Goal: Information Seeking & Learning: Learn about a topic

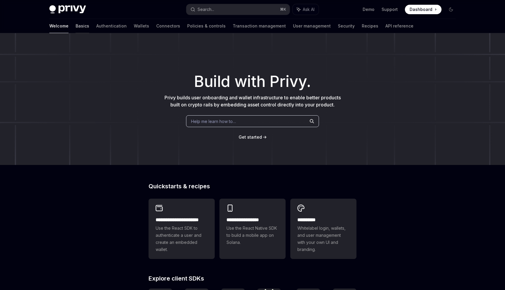
click at [76, 26] on link "Basics" at bounding box center [83, 26] width 14 height 14
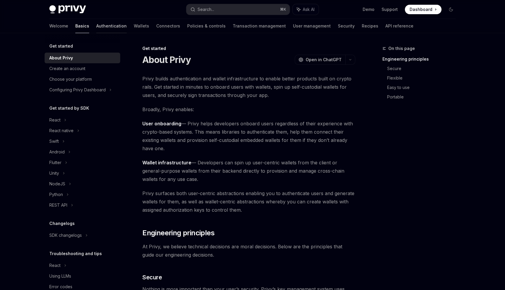
click at [96, 29] on link "Authentication" at bounding box center [111, 26] width 30 height 14
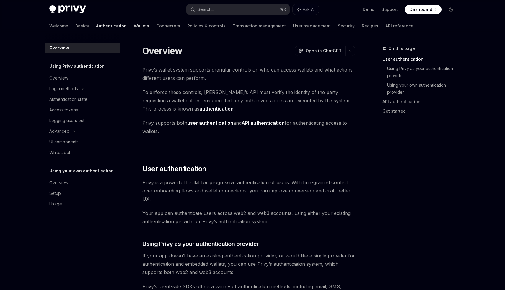
click at [134, 25] on link "Wallets" at bounding box center [141, 26] width 15 height 14
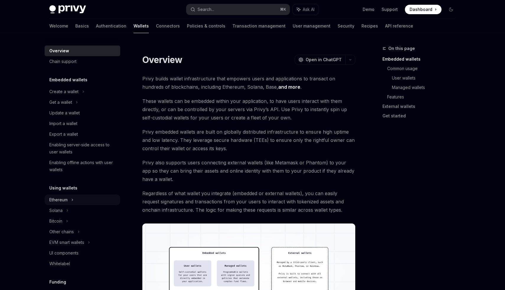
click at [82, 95] on icon at bounding box center [83, 91] width 2 height 7
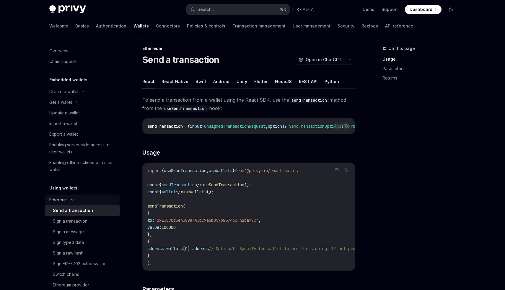
click at [74, 198] on icon at bounding box center [72, 199] width 7 height 2
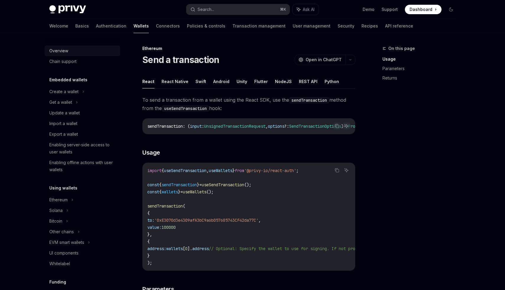
click at [71, 45] on link "Overview" at bounding box center [83, 50] width 76 height 11
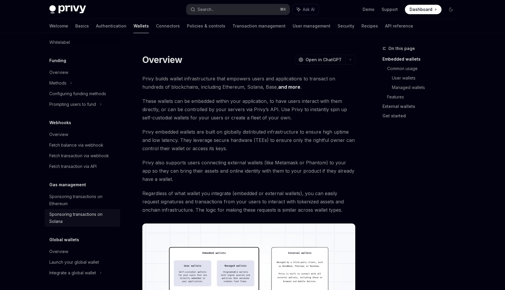
scroll to position [23, 0]
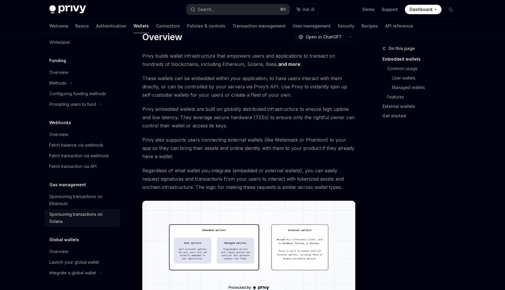
click at [84, 219] on div "Sponsoring transactions on Solana" at bounding box center [82, 218] width 67 height 14
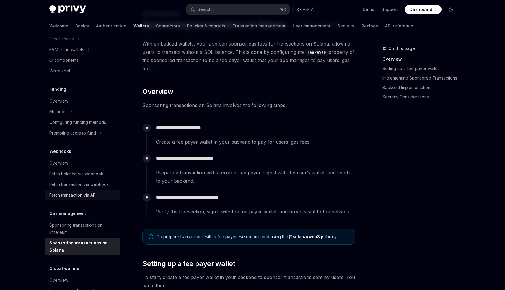
scroll to position [221, 0]
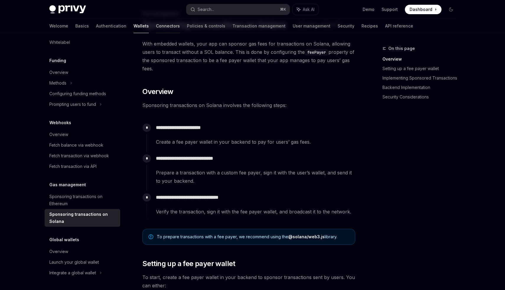
click at [156, 26] on link "Connectors" at bounding box center [168, 26] width 24 height 14
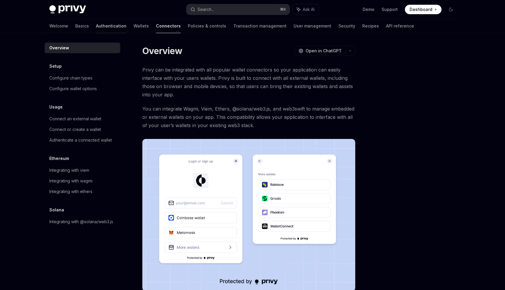
click at [96, 27] on link "Authentication" at bounding box center [111, 26] width 30 height 14
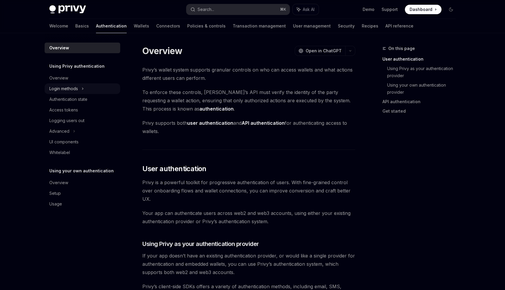
click at [85, 87] on div "Login methods" at bounding box center [83, 88] width 76 height 11
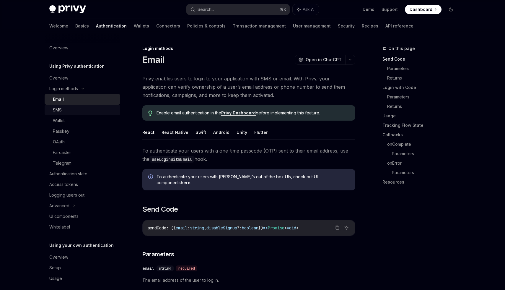
click at [78, 112] on div "SMS" at bounding box center [85, 109] width 64 height 7
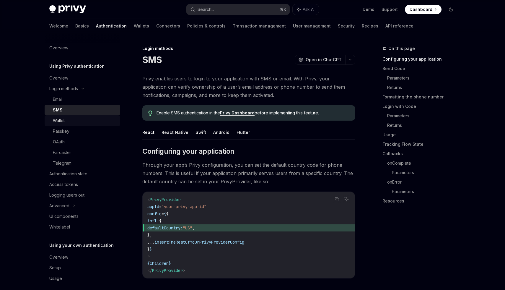
click at [79, 123] on div "Wallet" at bounding box center [85, 120] width 64 height 7
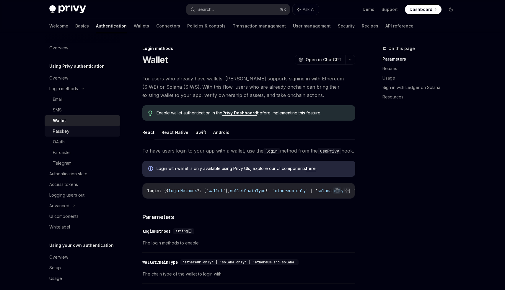
click at [80, 129] on div "Passkey" at bounding box center [85, 131] width 64 height 7
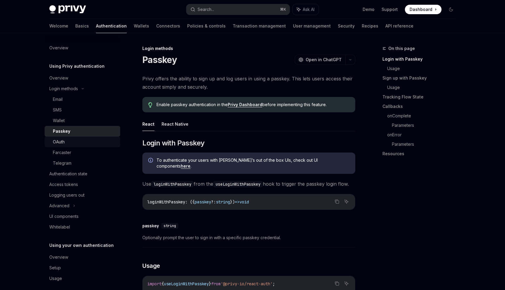
click at [78, 141] on div "OAuth" at bounding box center [85, 141] width 64 height 7
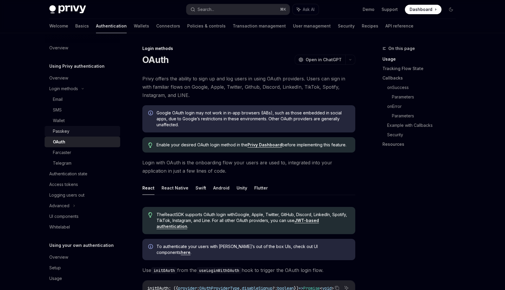
click at [77, 135] on link "Passkey" at bounding box center [83, 131] width 76 height 11
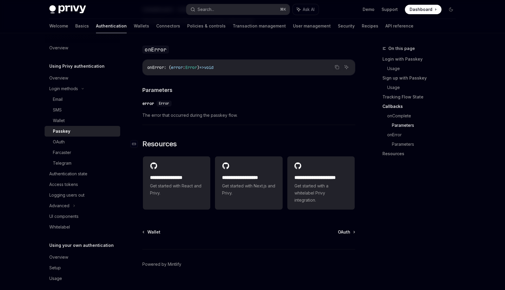
scroll to position [971, 0]
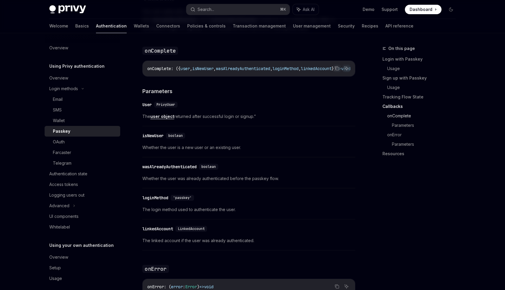
click at [401, 112] on link "onComplete" at bounding box center [423, 115] width 73 height 9
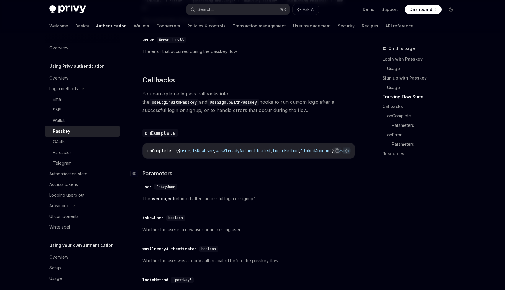
scroll to position [674, 0]
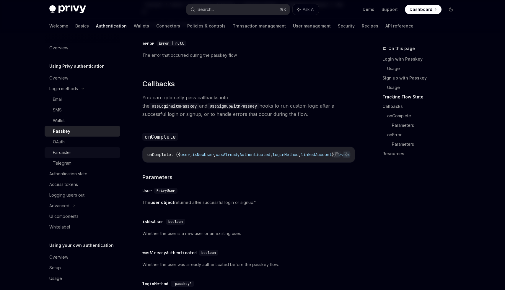
click at [81, 151] on div "Farcaster" at bounding box center [85, 152] width 64 height 7
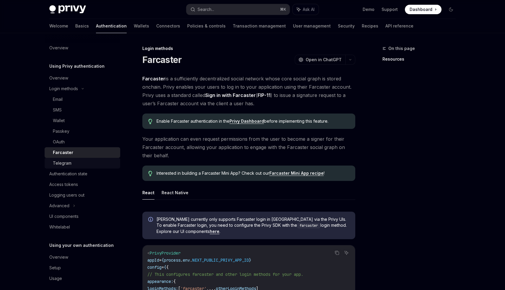
click at [81, 162] on div "Telegram" at bounding box center [85, 162] width 64 height 7
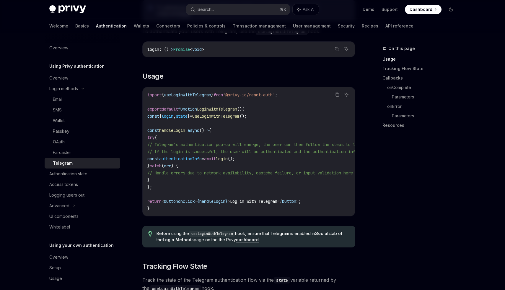
scroll to position [191, 0]
click at [91, 171] on div "Authentication state" at bounding box center [82, 173] width 67 height 7
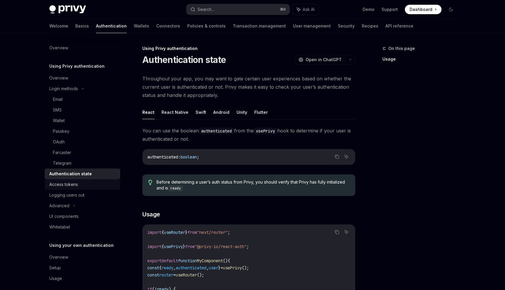
click at [89, 185] on div "Access tokens" at bounding box center [82, 184] width 67 height 7
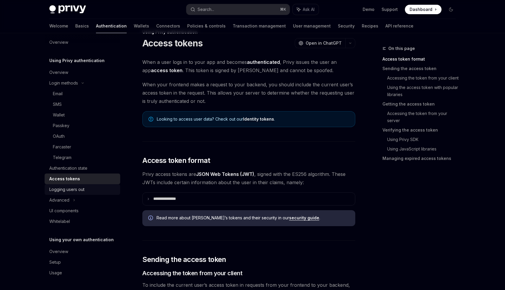
scroll to position [25, 0]
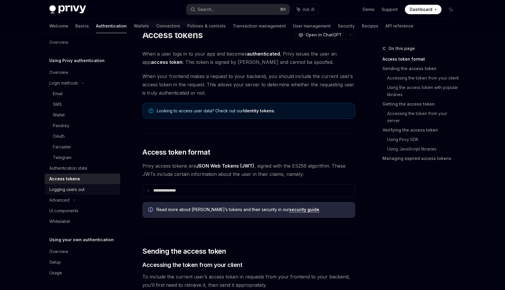
click at [81, 189] on div "Logging users out" at bounding box center [66, 189] width 35 height 7
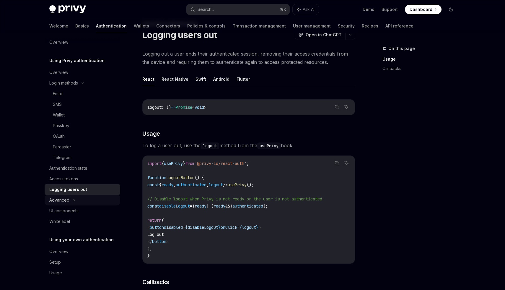
click at [81, 201] on div "Advanced" at bounding box center [83, 200] width 76 height 11
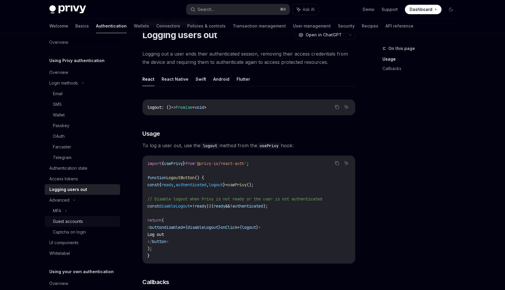
click at [81, 220] on div "Guest accounts" at bounding box center [68, 221] width 30 height 7
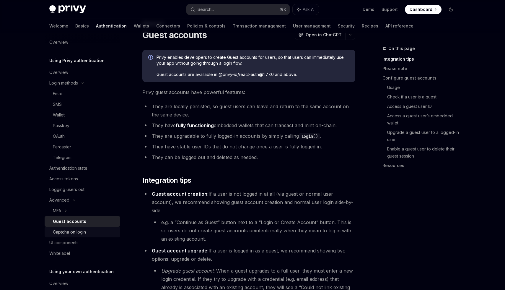
click at [86, 232] on div "Captcha on login" at bounding box center [85, 231] width 64 height 7
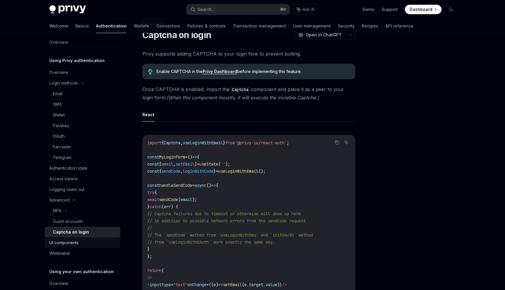
click at [83, 245] on div "UI components" at bounding box center [82, 242] width 67 height 7
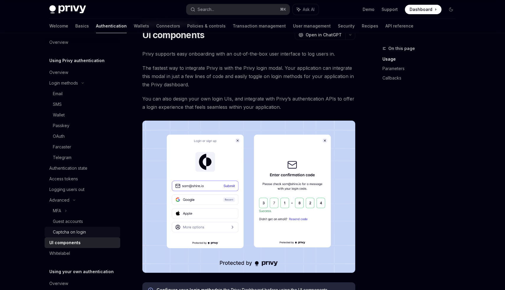
click at [83, 235] on div "Captcha on login" at bounding box center [69, 231] width 33 height 7
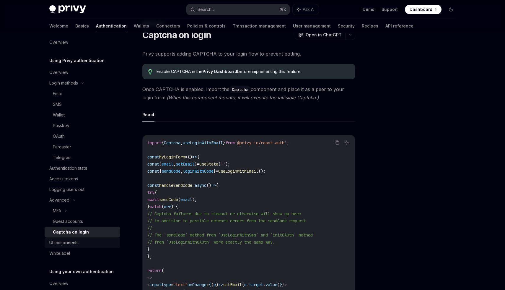
click at [85, 241] on div "UI components" at bounding box center [82, 242] width 67 height 7
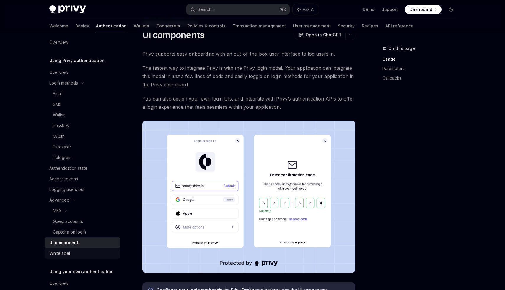
click at [86, 251] on div "Whitelabel" at bounding box center [82, 253] width 67 height 7
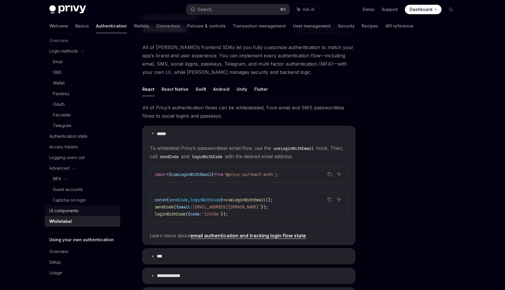
scroll to position [36, 0]
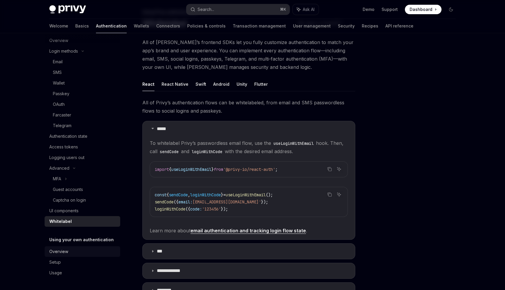
click at [81, 249] on div "Overview" at bounding box center [82, 251] width 67 height 7
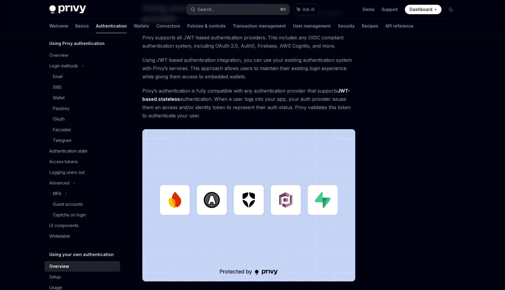
scroll to position [51, 0]
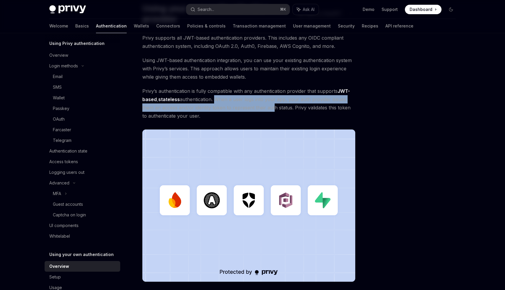
drag, startPoint x: 215, startPoint y: 102, endPoint x: 272, endPoint y: 105, distance: 57.6
click at [272, 105] on span "Privy’s authentication is fully compatible with any authentication provider tha…" at bounding box center [248, 103] width 213 height 33
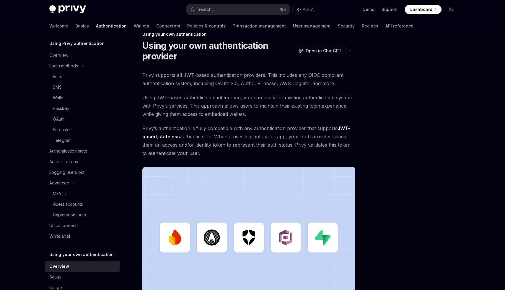
scroll to position [16, 0]
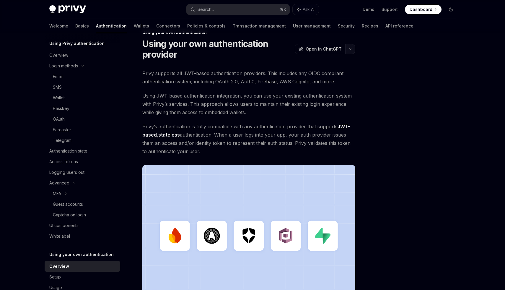
click at [349, 50] on icon "button" at bounding box center [350, 49] width 7 height 2
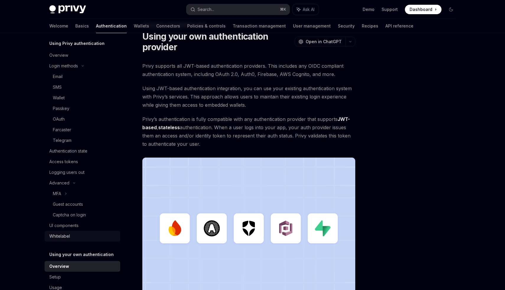
scroll to position [38, 0]
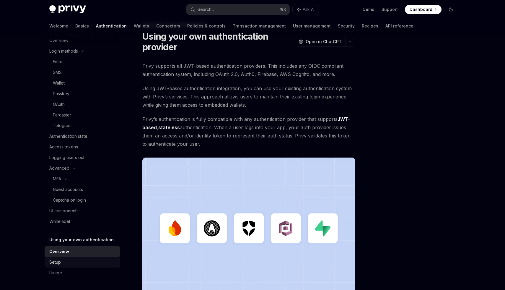
click at [78, 260] on div "Setup" at bounding box center [82, 261] width 67 height 7
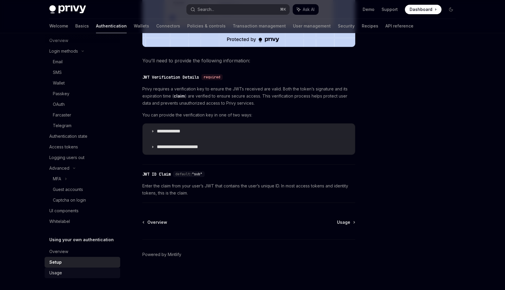
scroll to position [263, 0]
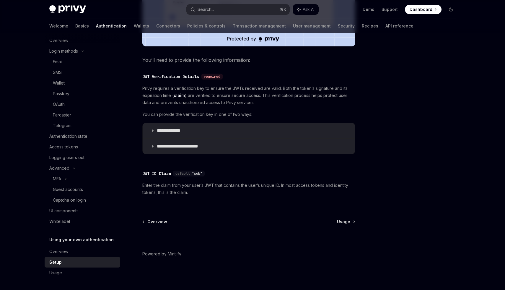
click at [270, 109] on div "**********" at bounding box center [248, 119] width 213 height 69
click at [58, 277] on link "Usage" at bounding box center [83, 272] width 76 height 11
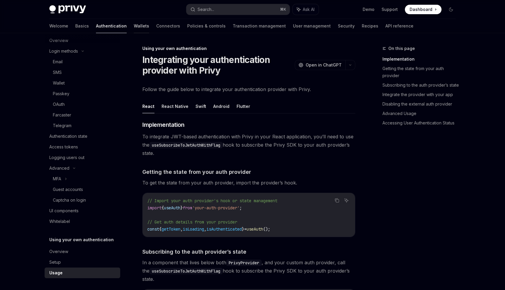
click at [134, 26] on link "Wallets" at bounding box center [141, 26] width 15 height 14
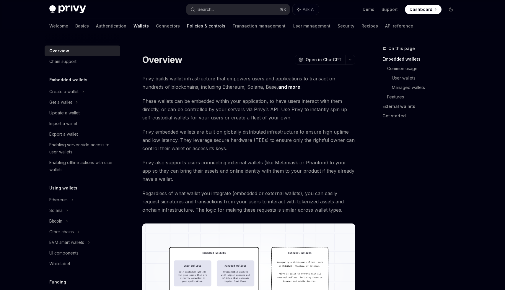
click at [187, 25] on link "Policies & controls" at bounding box center [206, 26] width 38 height 14
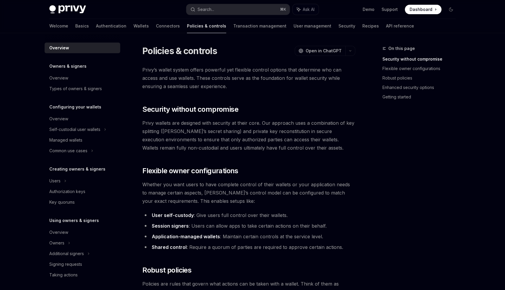
click at [79, 71] on div "Owners & signers Overview Types of owners & signers" at bounding box center [83, 78] width 76 height 31
click at [81, 76] on div "Overview" at bounding box center [82, 77] width 67 height 7
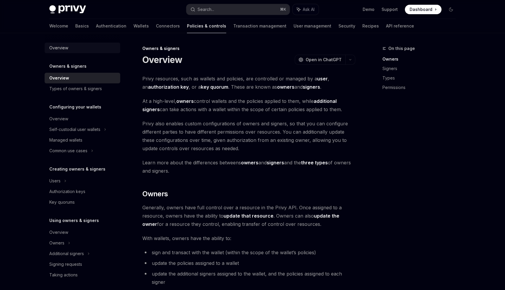
click at [79, 51] on div "Overview" at bounding box center [82, 47] width 67 height 7
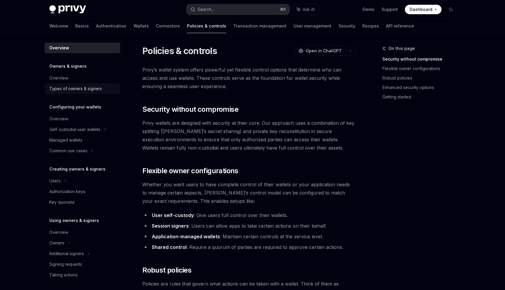
click at [86, 92] on link "Types of owners & signers" at bounding box center [83, 88] width 76 height 11
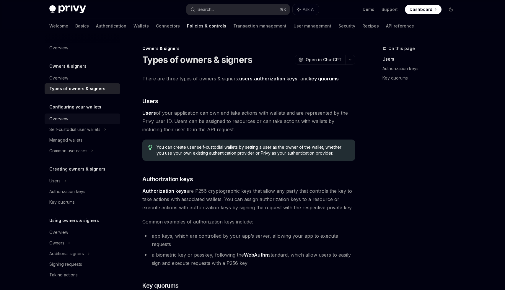
click at [86, 117] on div "Overview" at bounding box center [82, 118] width 67 height 7
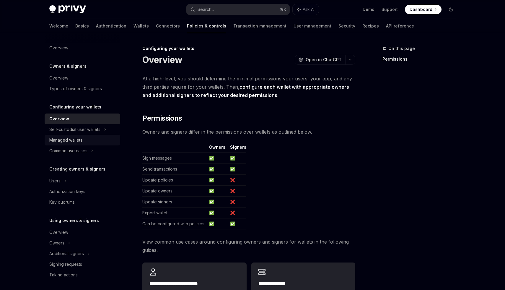
click at [91, 141] on div "Managed wallets" at bounding box center [82, 139] width 67 height 7
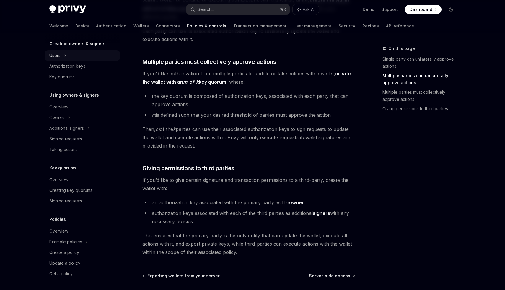
scroll to position [124, 0]
click at [233, 25] on link "Transaction management" at bounding box center [259, 26] width 53 height 14
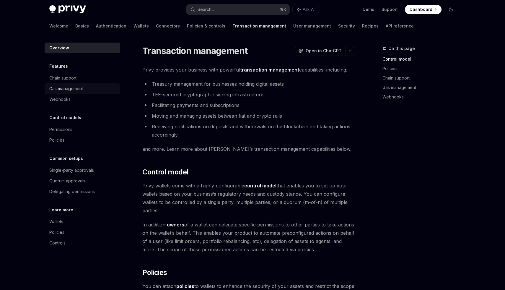
click at [81, 88] on div "Gas management" at bounding box center [66, 88] width 34 height 7
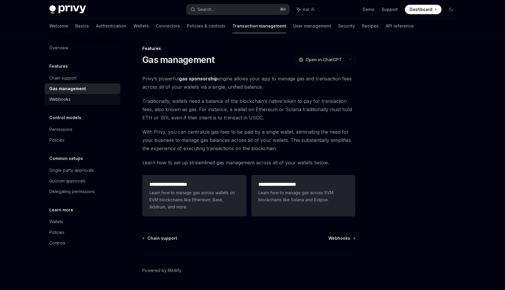
click at [81, 101] on div "Webhooks" at bounding box center [82, 99] width 67 height 7
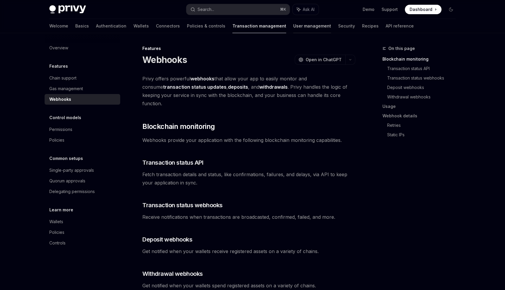
click at [293, 29] on link "User management" at bounding box center [312, 26] width 38 height 14
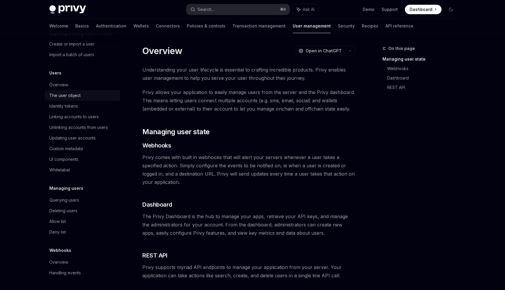
scroll to position [27, 0]
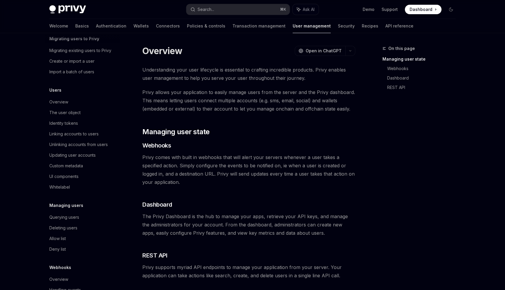
click at [77, 40] on div at bounding box center [83, 37] width 76 height 9
click at [77, 50] on div "Migrating existing users to Privy" at bounding box center [80, 52] width 62 height 7
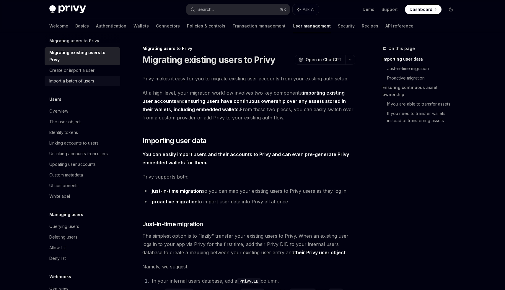
scroll to position [45, 0]
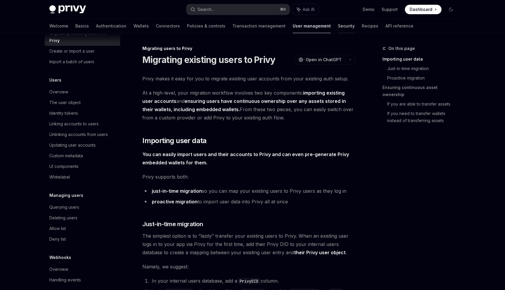
click at [338, 30] on link "Security" at bounding box center [346, 26] width 17 height 14
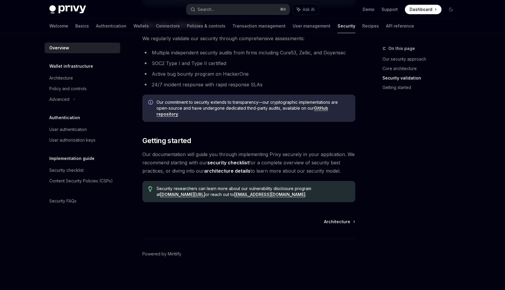
scroll to position [390, 0]
click at [80, 78] on div "Architecture" at bounding box center [82, 77] width 67 height 7
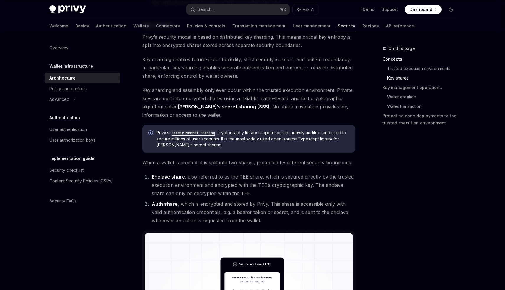
scroll to position [286, 0]
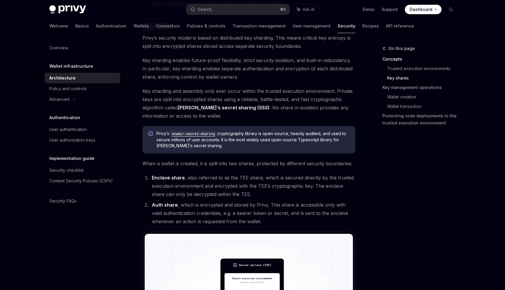
click at [195, 133] on code "shamir-secret-sharing" at bounding box center [193, 134] width 48 height 6
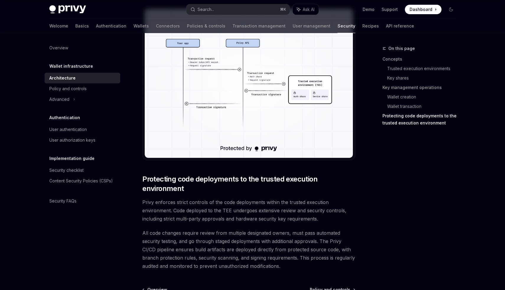
scroll to position [1129, 0]
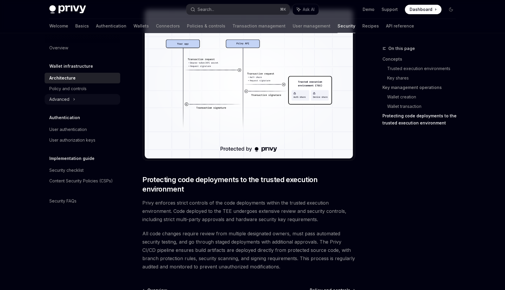
click at [79, 99] on div "Advanced" at bounding box center [83, 99] width 76 height 11
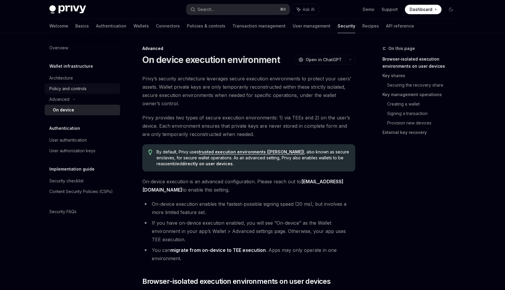
click at [79, 89] on div "Policy and controls" at bounding box center [67, 88] width 37 height 7
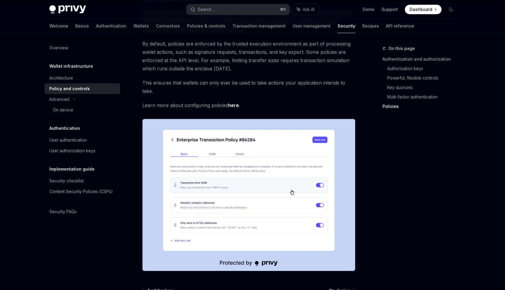
scroll to position [731, 0]
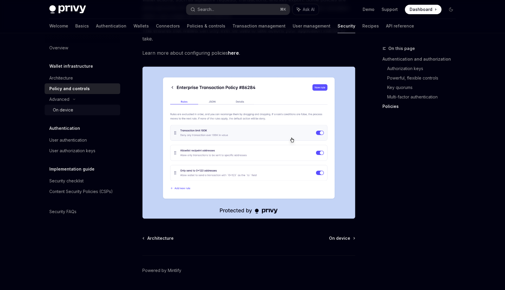
click at [67, 105] on link "On device" at bounding box center [83, 110] width 76 height 11
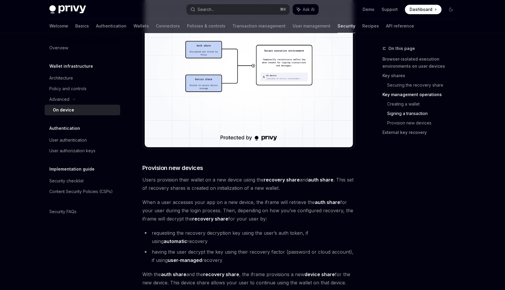
scroll to position [1287, 0]
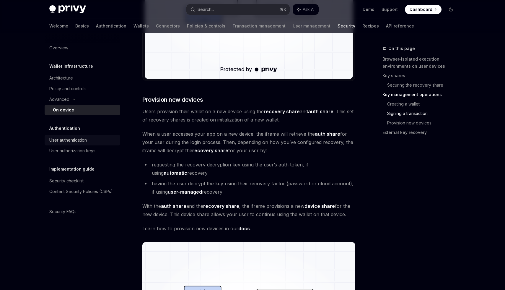
click at [77, 140] on div "User authentication" at bounding box center [68, 139] width 38 height 7
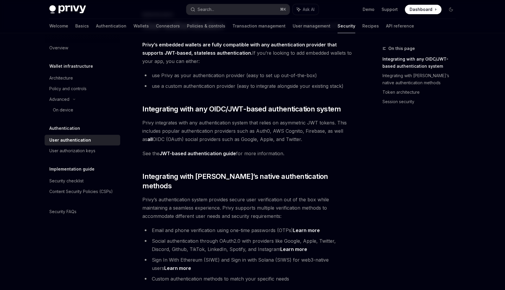
scroll to position [33, 0]
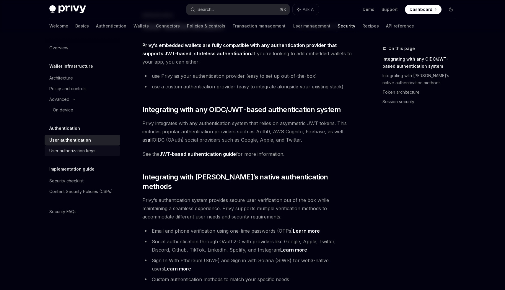
click at [84, 152] on div "User authorization keys" at bounding box center [72, 150] width 46 height 7
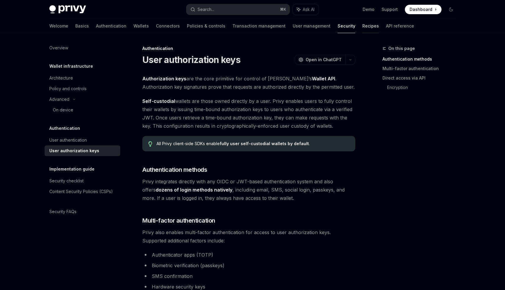
click at [362, 28] on link "Recipes" at bounding box center [370, 26] width 17 height 14
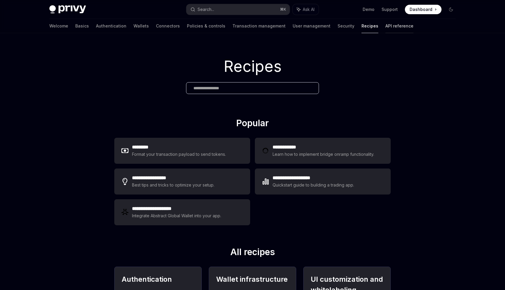
click at [385, 30] on link "API reference" at bounding box center [399, 26] width 28 height 14
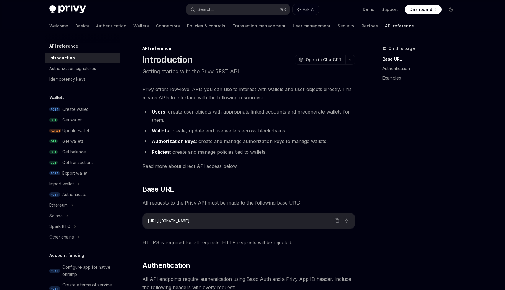
click at [323, 29] on div "Welcome Basics Authentication Wallets Connectors Policies & controls Transactio…" at bounding box center [231, 26] width 365 height 14
click at [362, 29] on link "Recipes" at bounding box center [370, 26] width 17 height 14
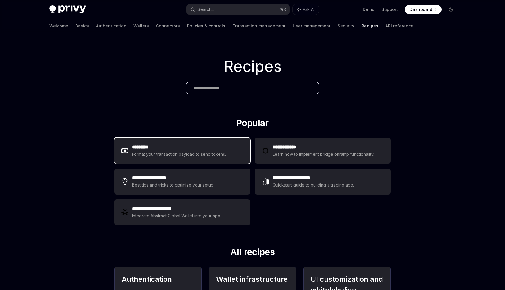
click at [203, 148] on h2 "*********" at bounding box center [179, 147] width 94 height 7
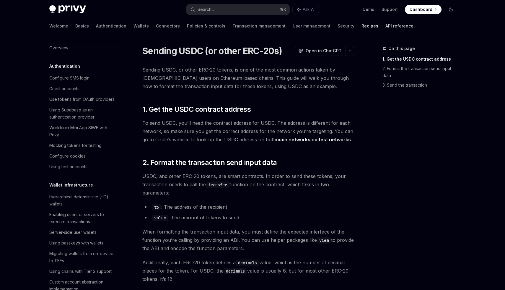
click at [385, 29] on link "API reference" at bounding box center [399, 26] width 28 height 14
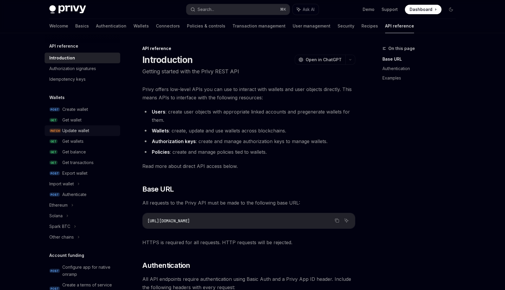
click at [67, 131] on div "Update wallet" at bounding box center [75, 130] width 27 height 7
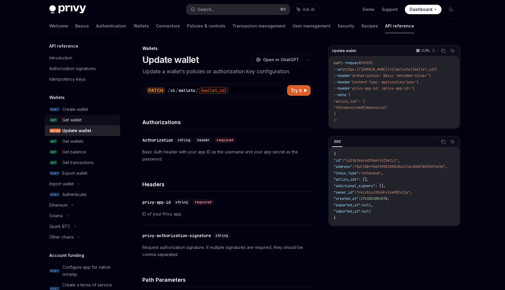
click at [71, 121] on div "Get wallet" at bounding box center [71, 119] width 19 height 7
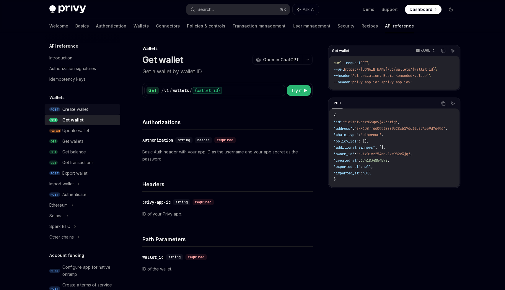
click at [76, 109] on div "Create wallet" at bounding box center [75, 109] width 26 height 7
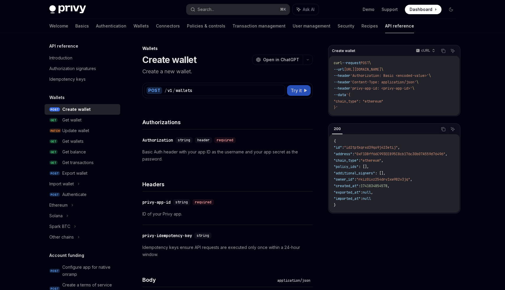
click at [296, 92] on span "Try it" at bounding box center [296, 90] width 11 height 7
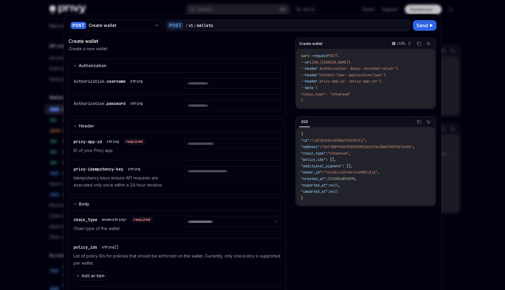
scroll to position [203, 0]
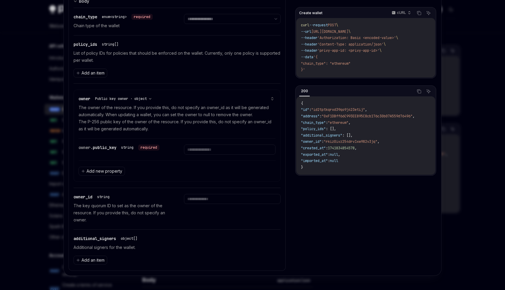
click at [33, 217] on div at bounding box center [252, 145] width 505 height 290
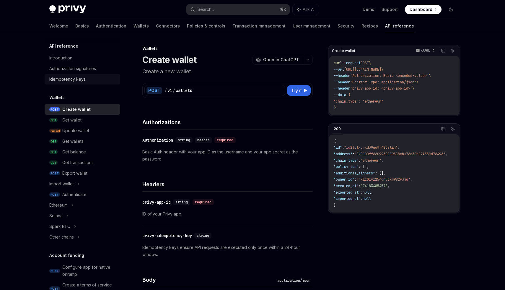
click at [79, 80] on div "Idempotency keys" at bounding box center [67, 79] width 36 height 7
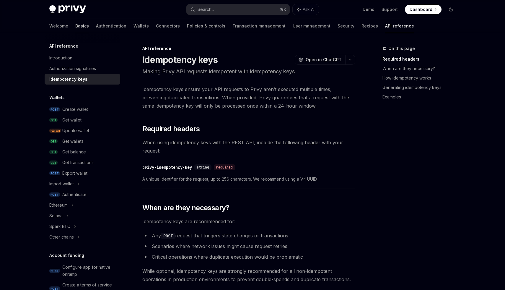
click at [75, 27] on link "Basics" at bounding box center [82, 26] width 14 height 14
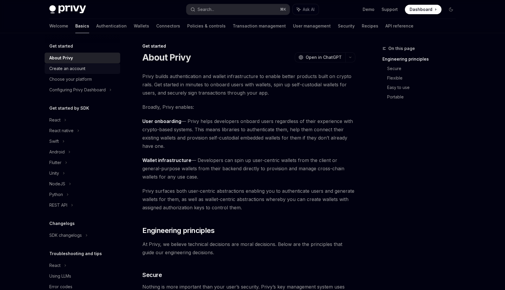
click at [75, 71] on div "Create an account" at bounding box center [67, 68] width 36 height 7
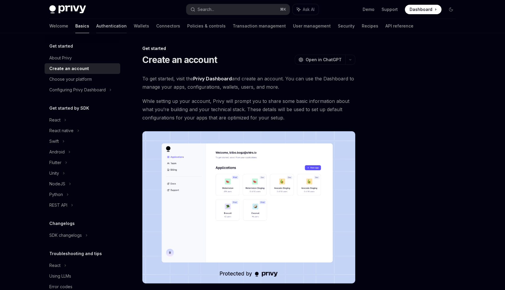
click at [96, 27] on link "Authentication" at bounding box center [111, 26] width 30 height 14
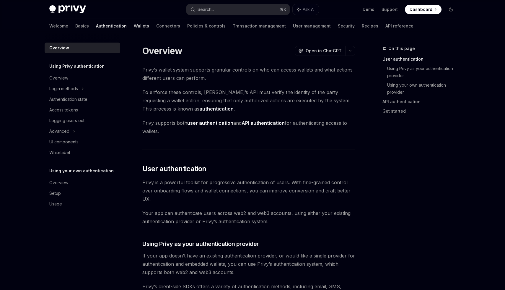
click at [134, 29] on link "Wallets" at bounding box center [141, 26] width 15 height 14
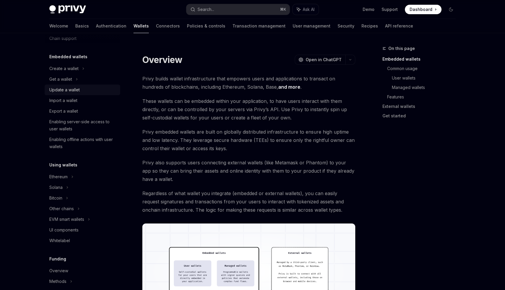
click at [101, 115] on link "Export a wallet" at bounding box center [83, 111] width 76 height 11
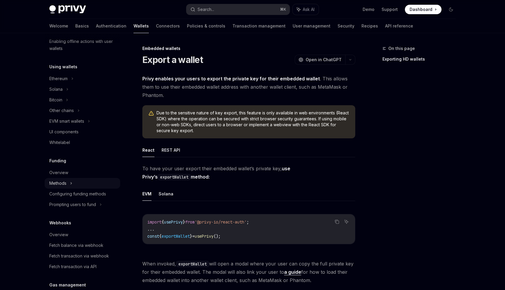
scroll to position [117, 0]
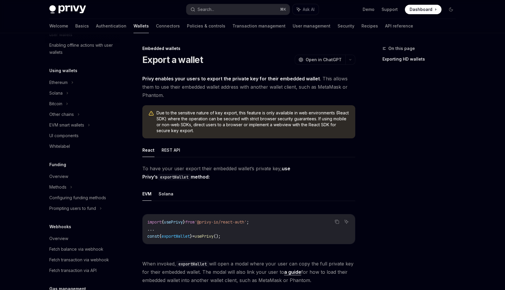
click at [77, 152] on div "Overview Chain support Embedded wallets Create a wallet Get a wallet Update a w…" at bounding box center [83, 153] width 76 height 457
click at [82, 149] on div "Whitelabel" at bounding box center [82, 146] width 67 height 7
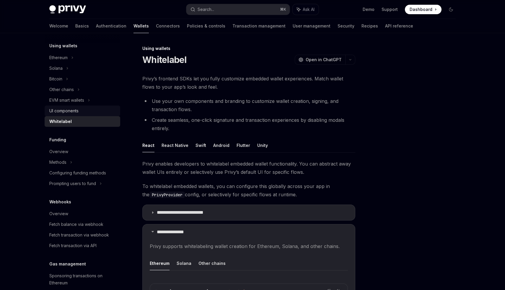
scroll to position [142, 0]
click at [88, 102] on div "EVM smart wallets" at bounding box center [83, 100] width 76 height 11
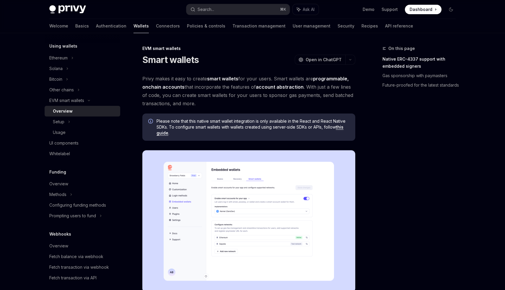
click at [87, 108] on div "Overview" at bounding box center [85, 111] width 64 height 7
type textarea "*"
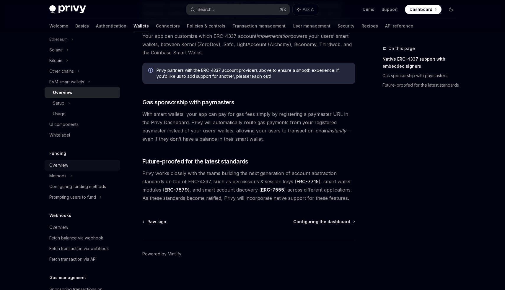
scroll to position [102, 0]
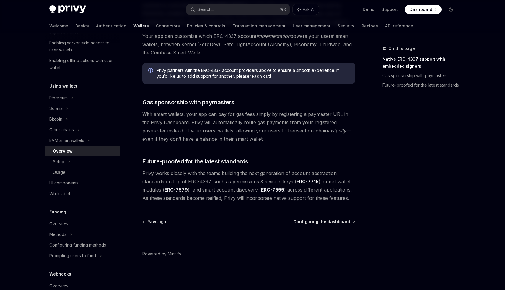
click at [269, 190] on link "ERC-7555" at bounding box center [272, 190] width 23 height 6
click at [177, 190] on link "ERC-7579" at bounding box center [176, 190] width 23 height 6
click at [304, 183] on link "ERC-7715" at bounding box center [308, 181] width 22 height 6
